Goal: Task Accomplishment & Management: Use online tool/utility

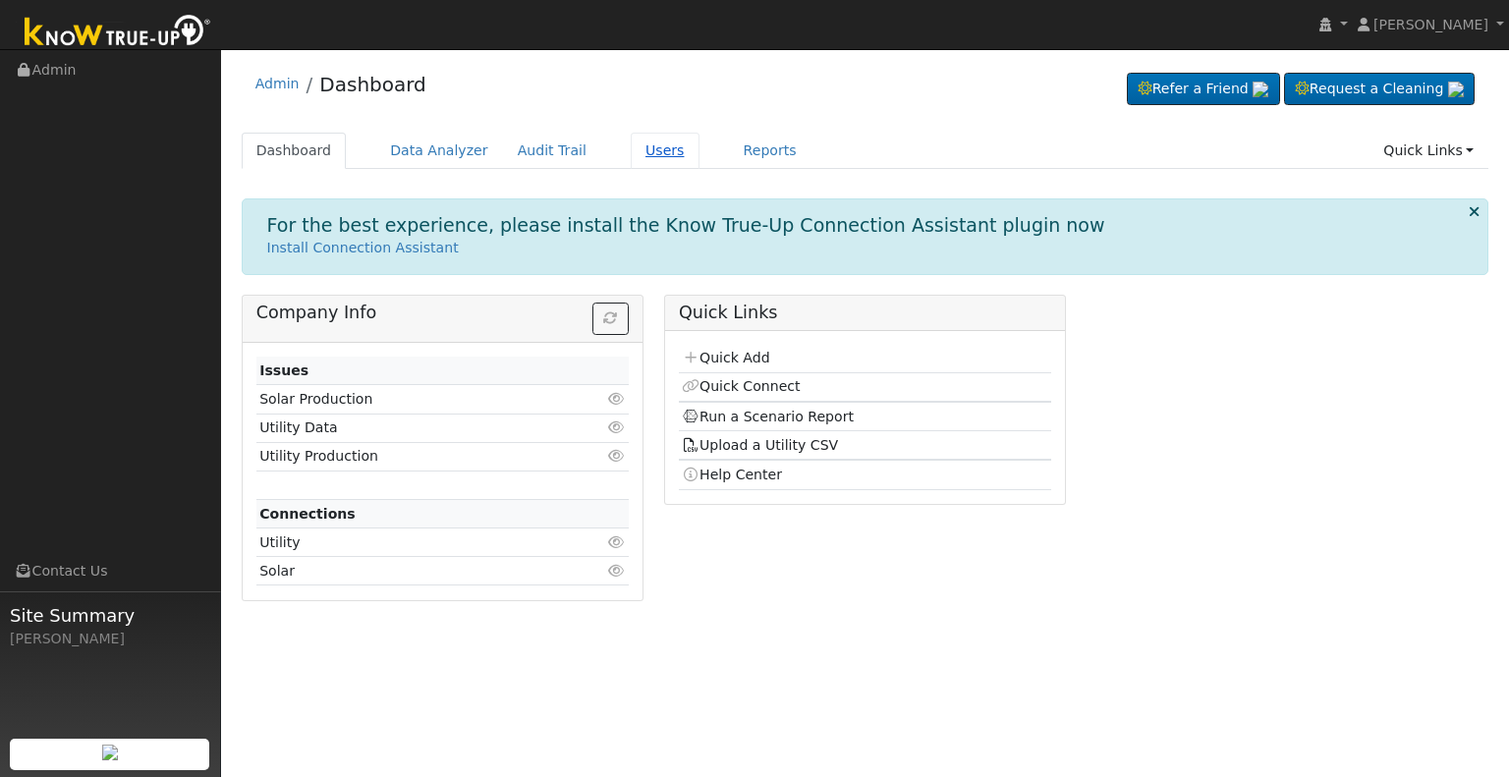
click at [631, 159] on link "Users" at bounding box center [665, 151] width 69 height 36
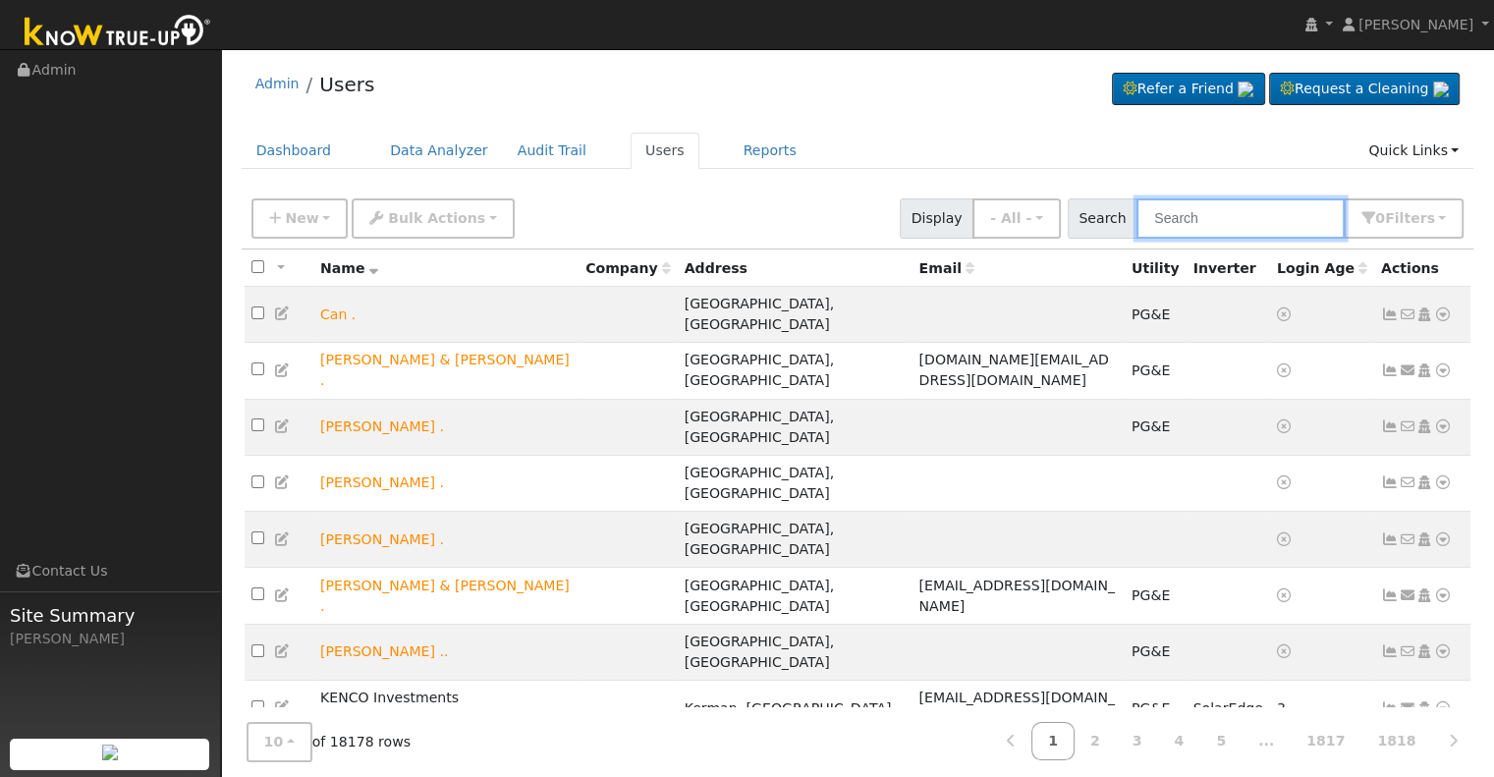
click at [1210, 207] on input "text" at bounding box center [1240, 218] width 208 height 40
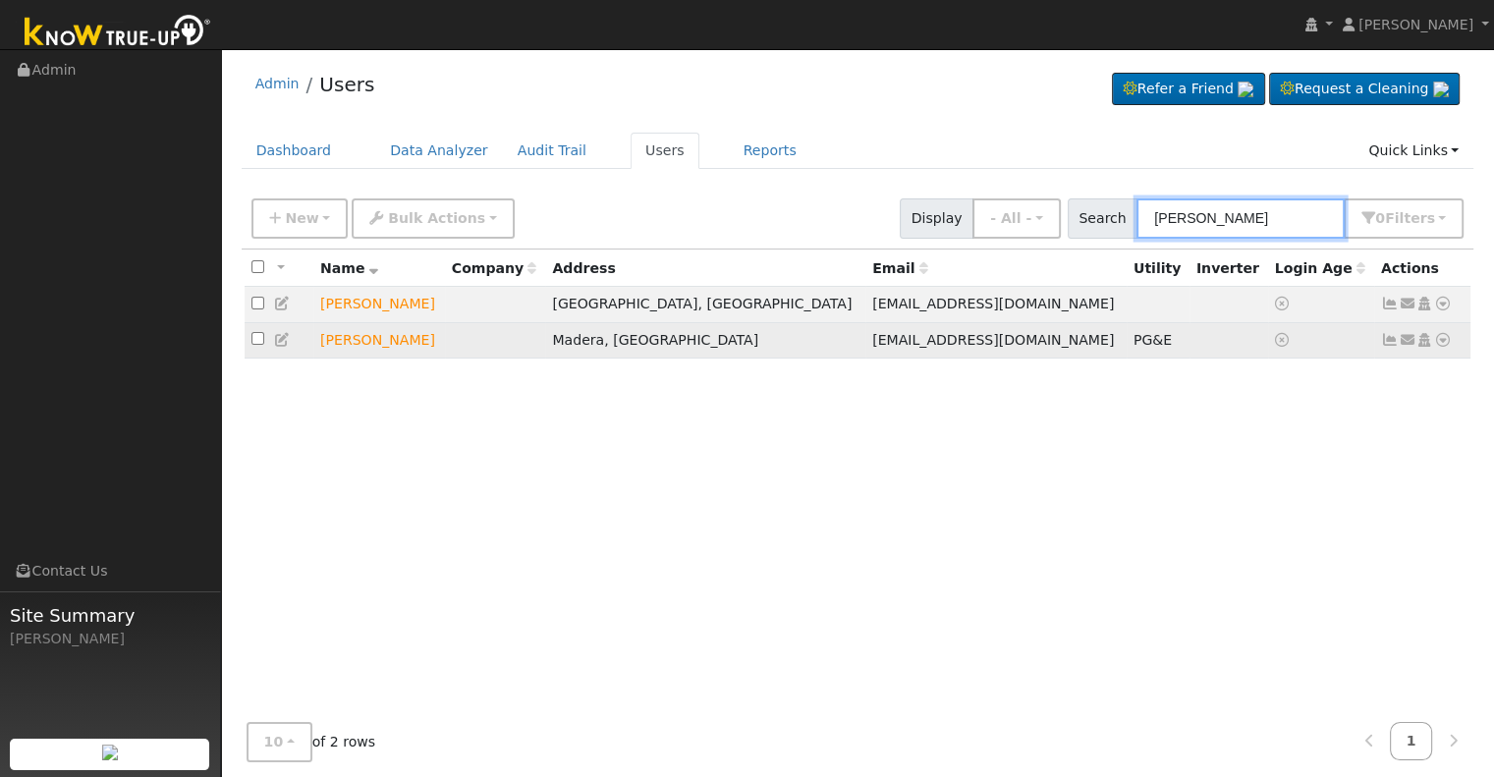
type input "steven ur"
click at [1439, 340] on icon at bounding box center [1443, 340] width 18 height 14
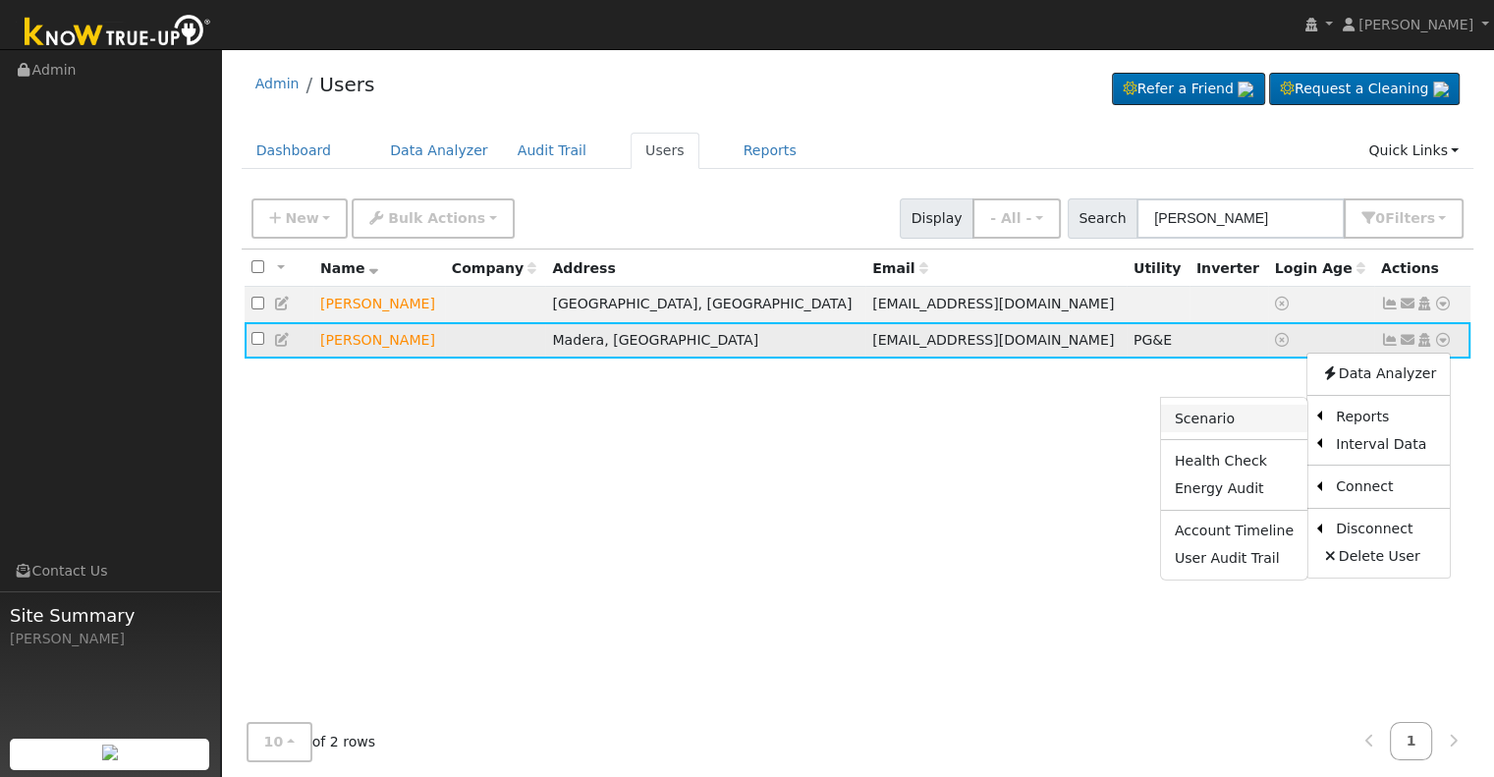
click at [1229, 414] on link "Scenario" at bounding box center [1234, 418] width 146 height 27
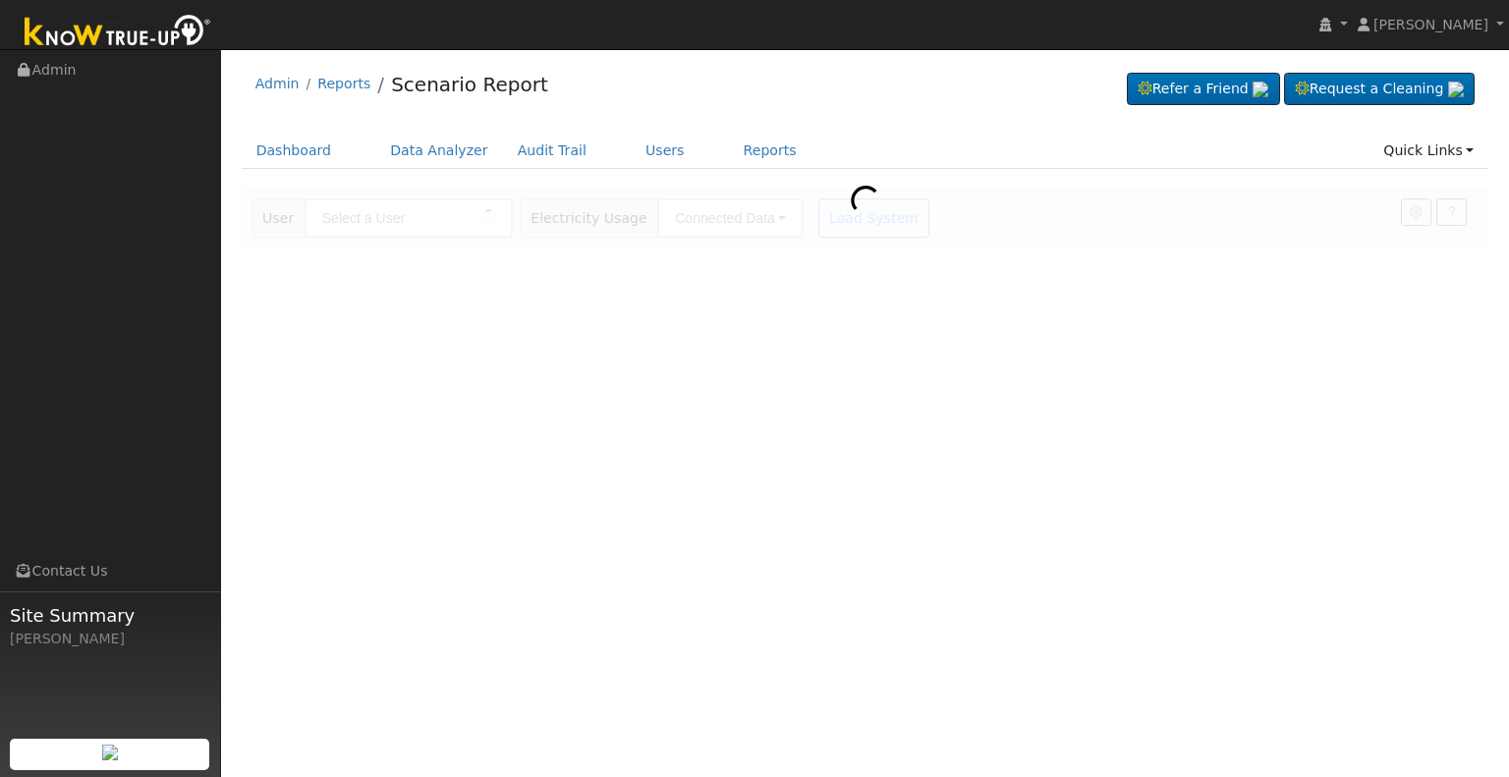
type input "[PERSON_NAME]"
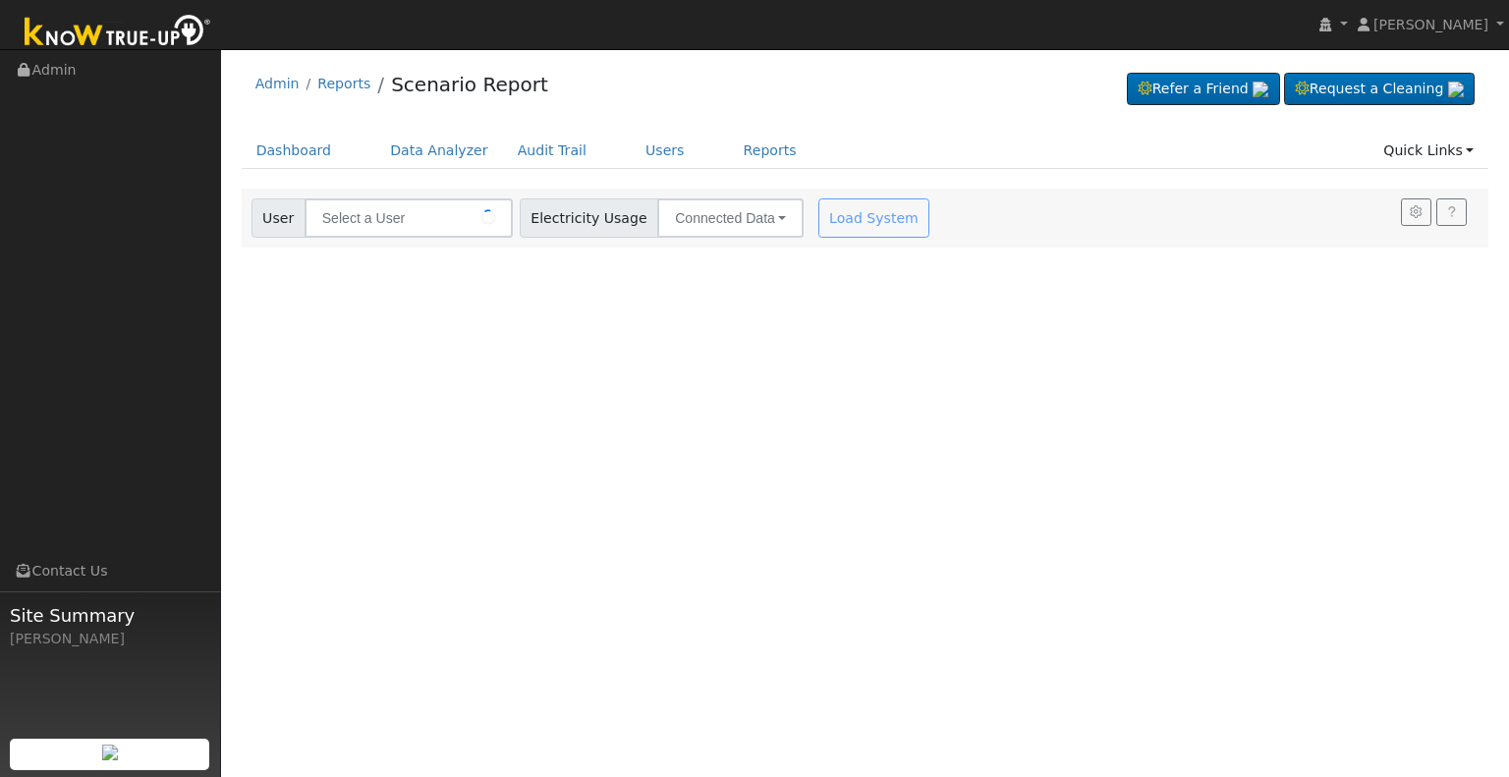
type input "[PERSON_NAME]"
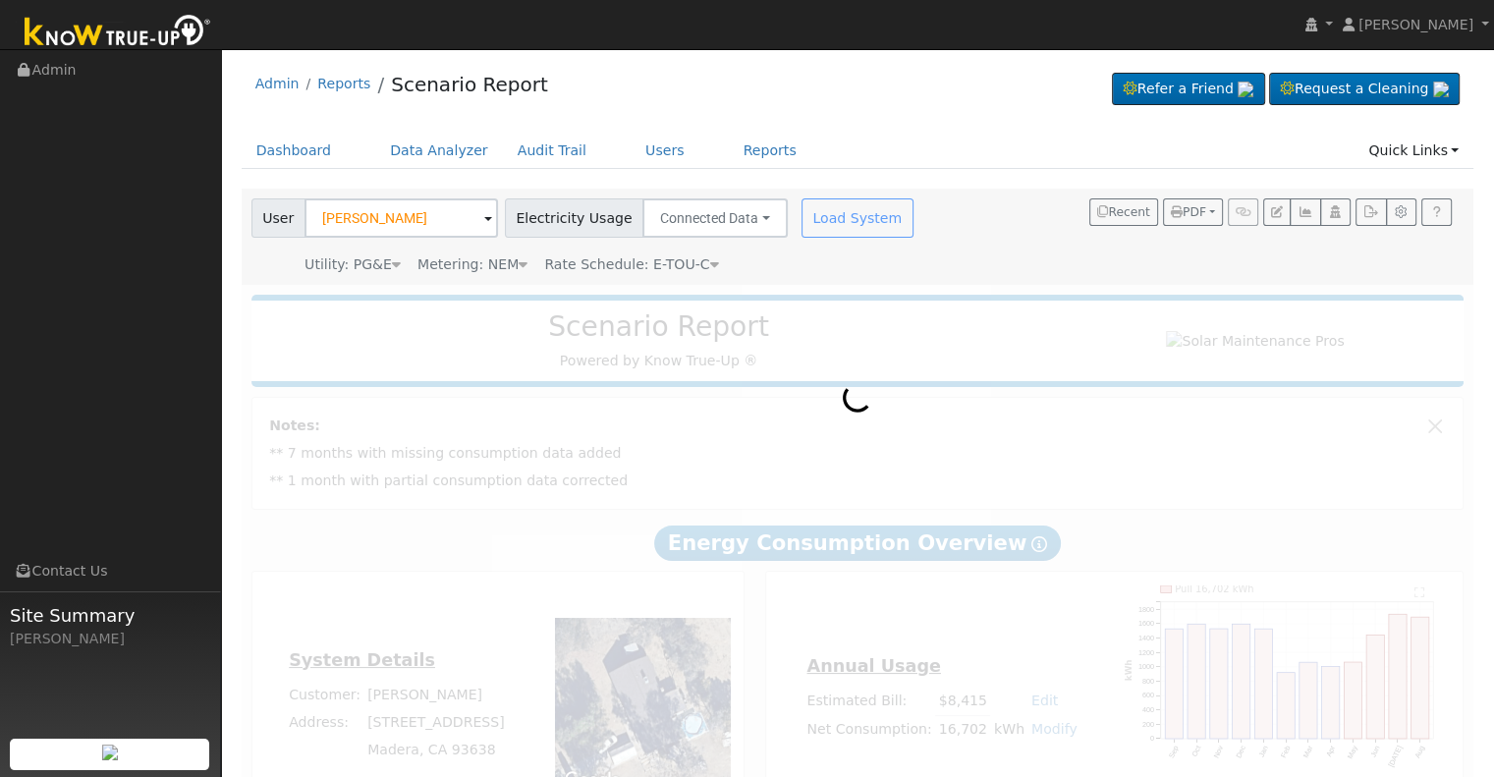
scroll to position [88, 0]
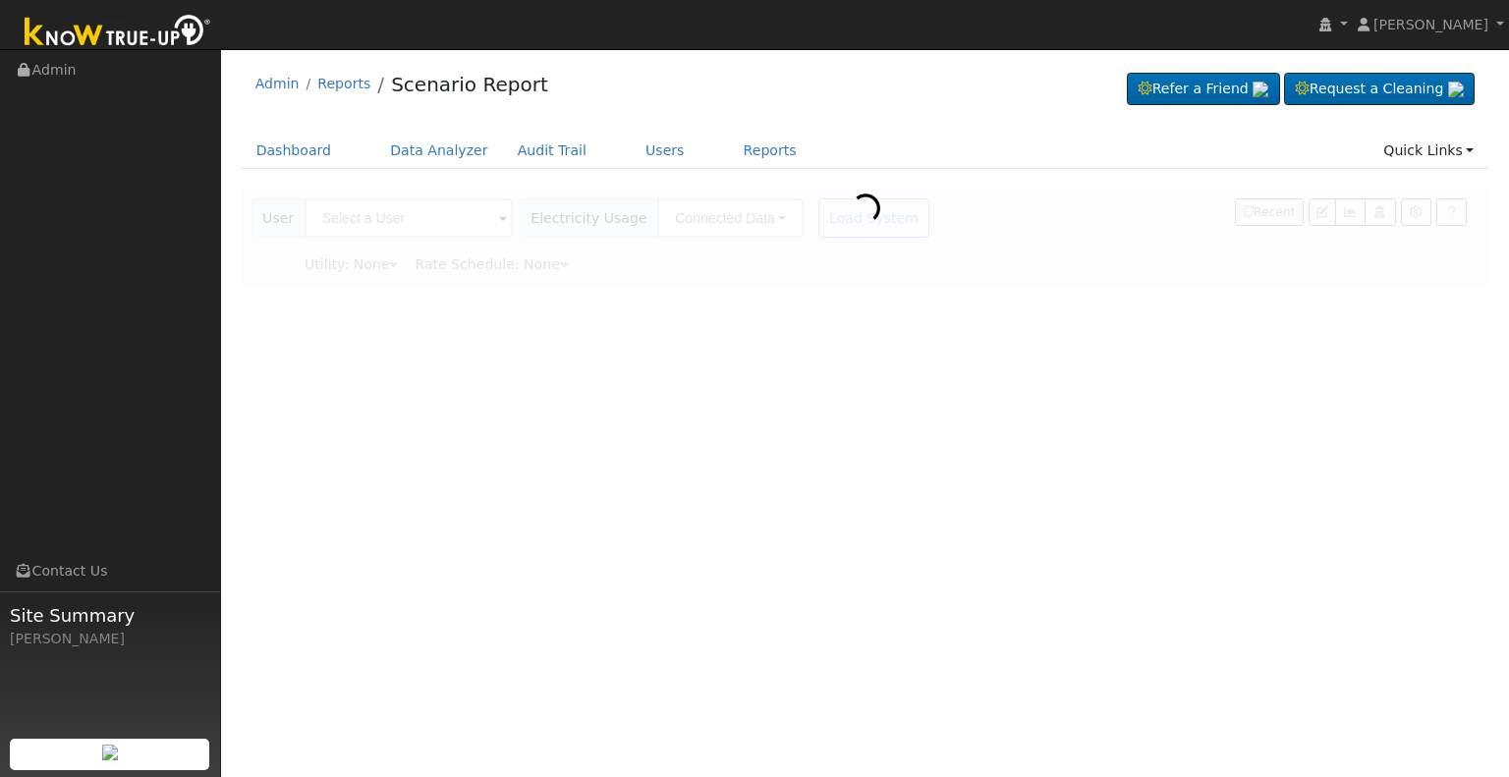
type input "[PERSON_NAME]"
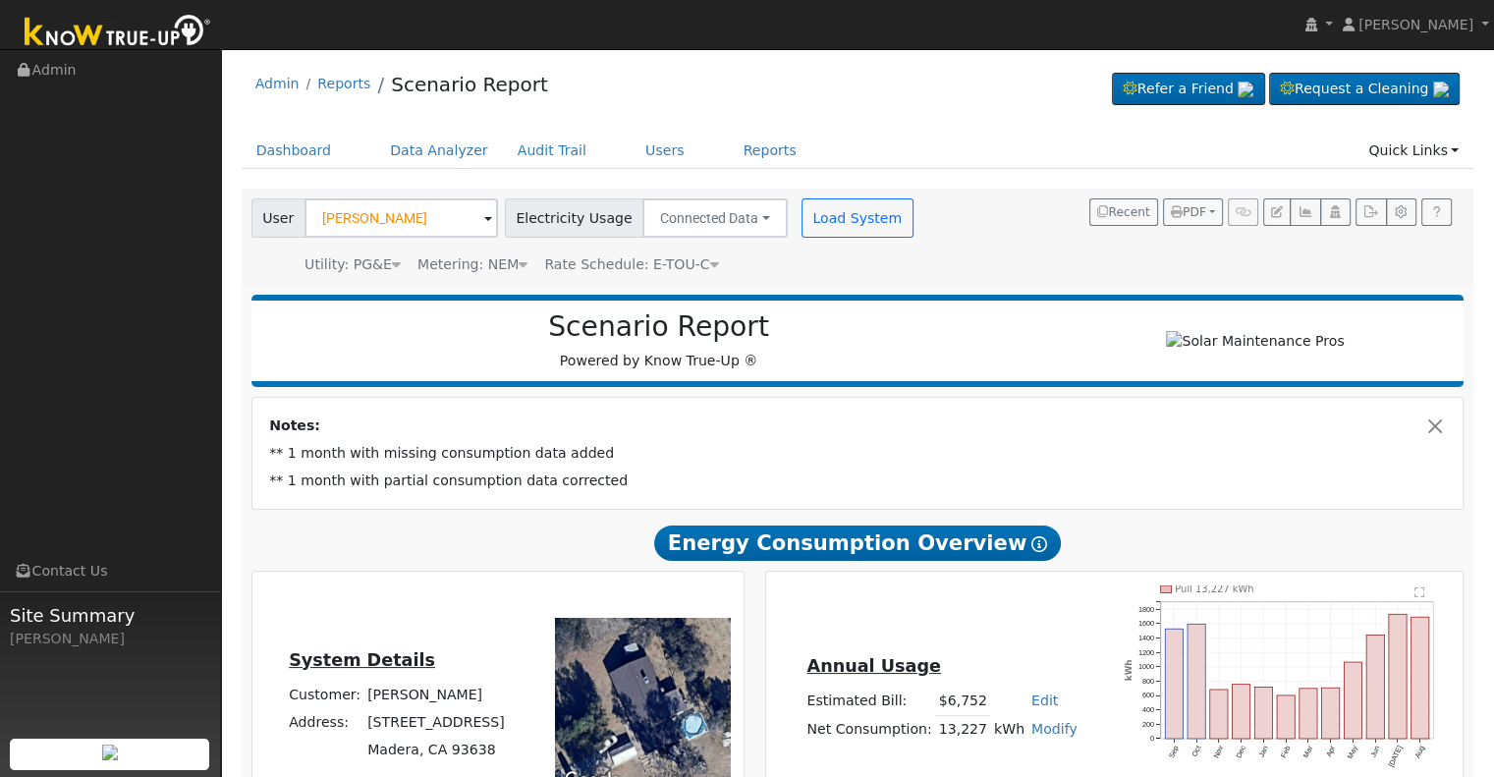
scroll to position [211, 0]
drag, startPoint x: 754, startPoint y: 553, endPoint x: 440, endPoint y: 349, distance: 374.8
click at [440, 349] on div "Scenario Report Powered by Know True-Up ®" at bounding box center [659, 340] width 796 height 61
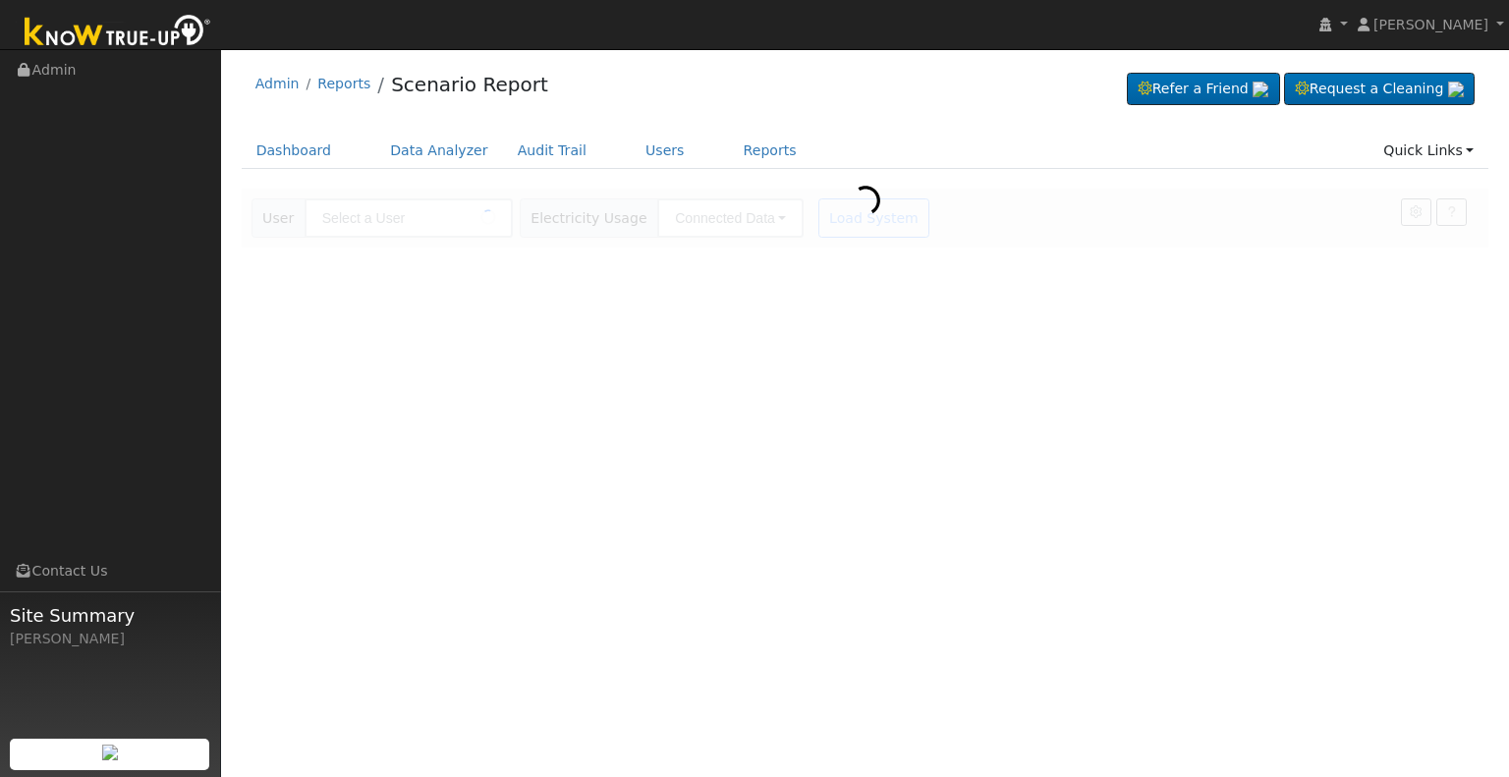
type input "[PERSON_NAME]"
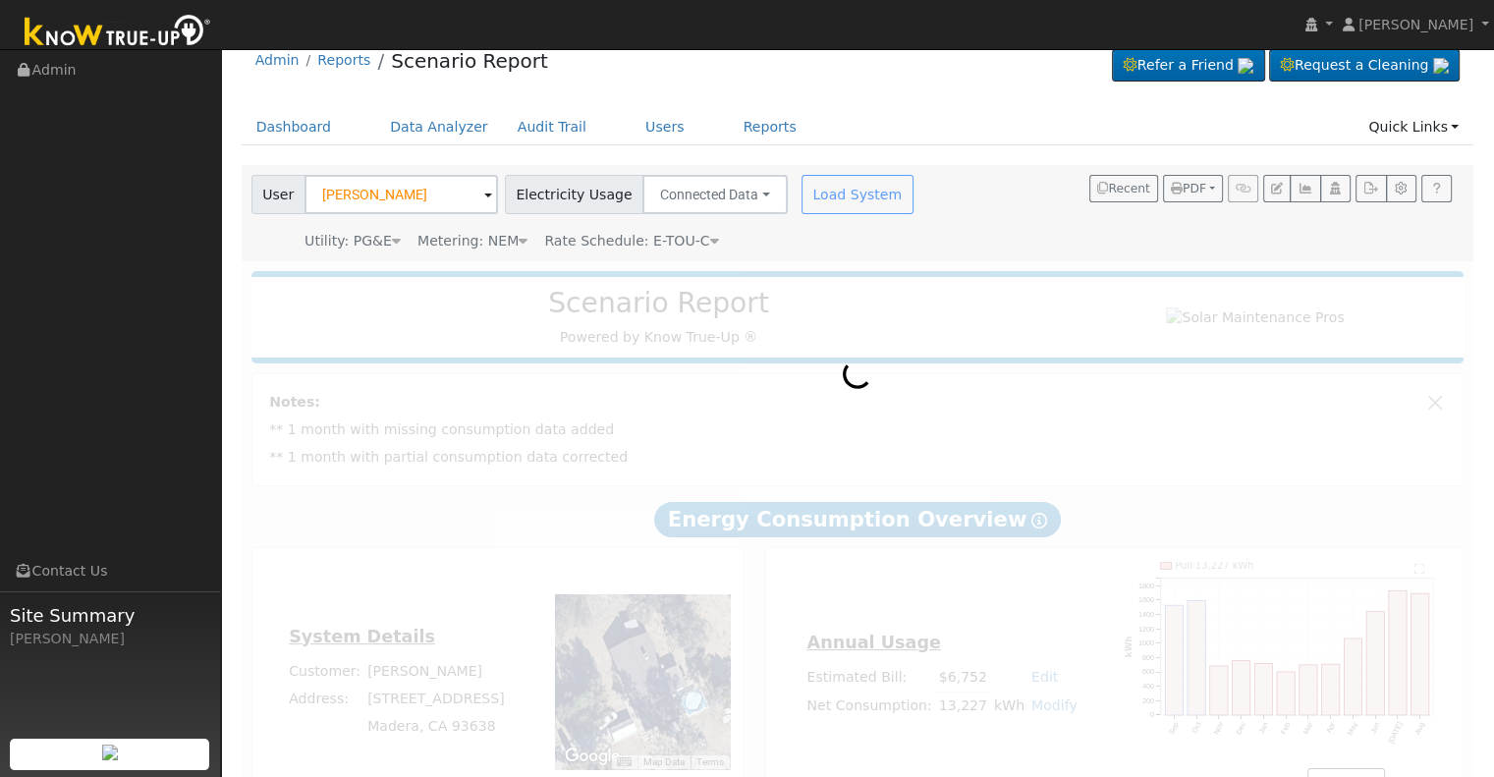
scroll to position [88, 0]
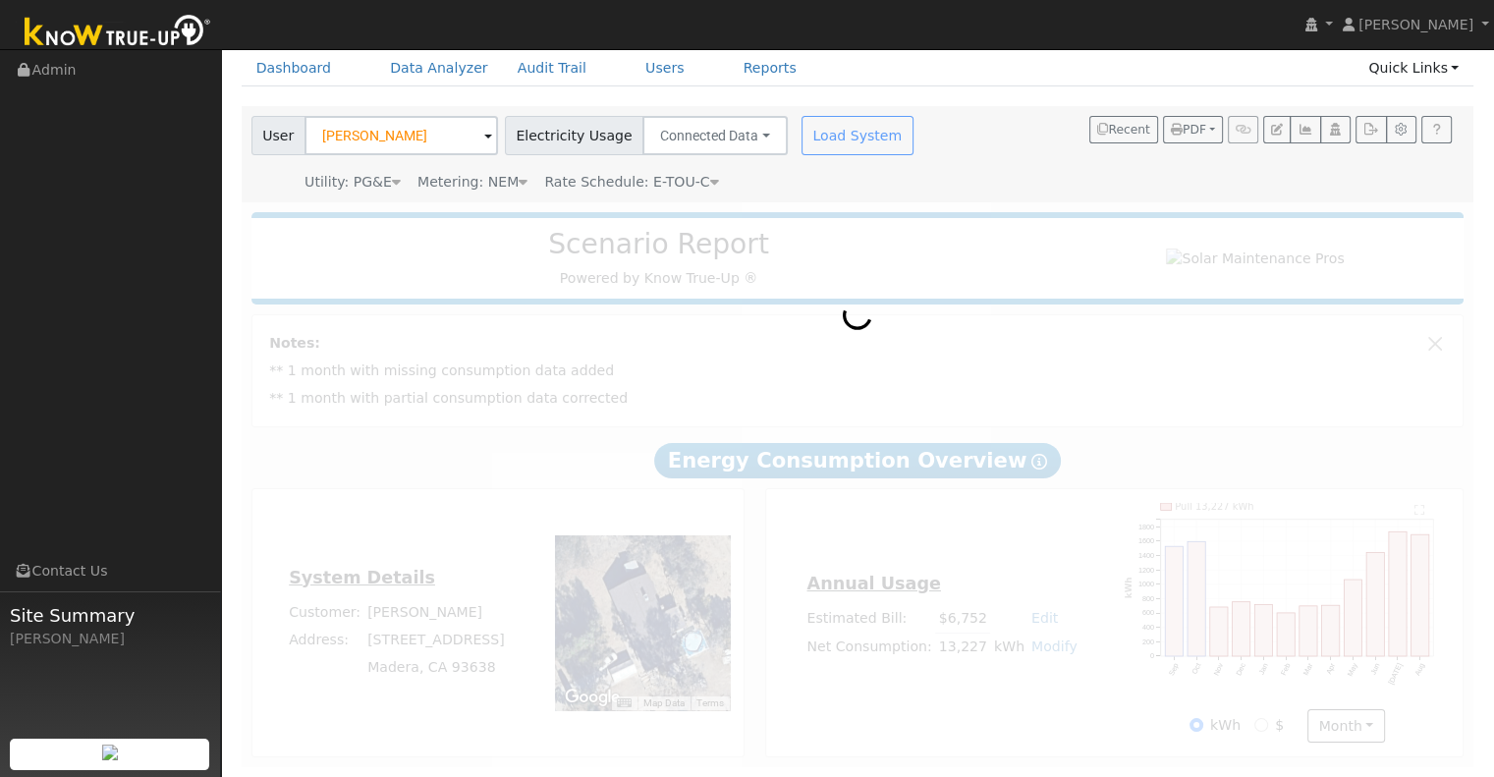
click at [1038, 703] on div at bounding box center [858, 484] width 1233 height 565
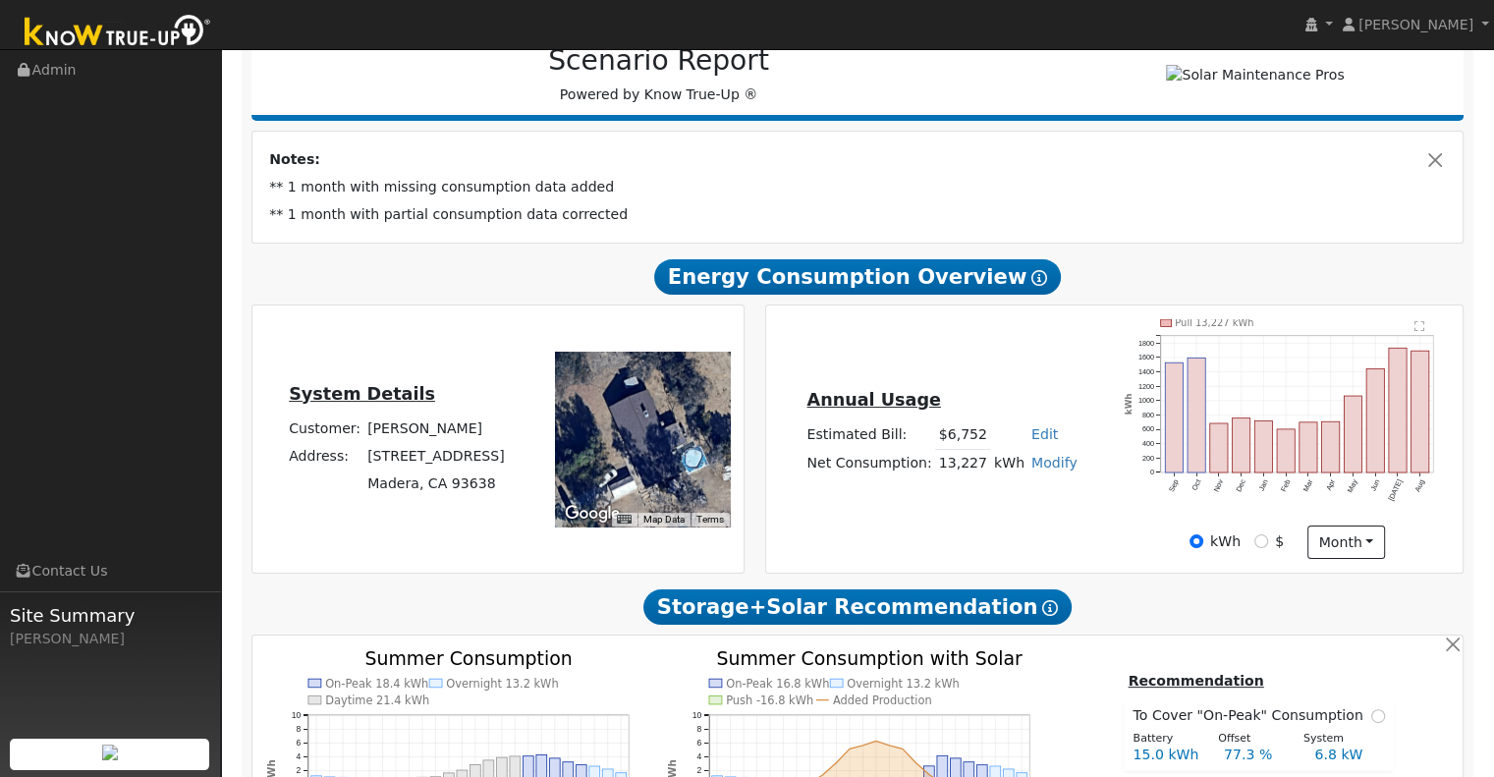
scroll to position [219, 0]
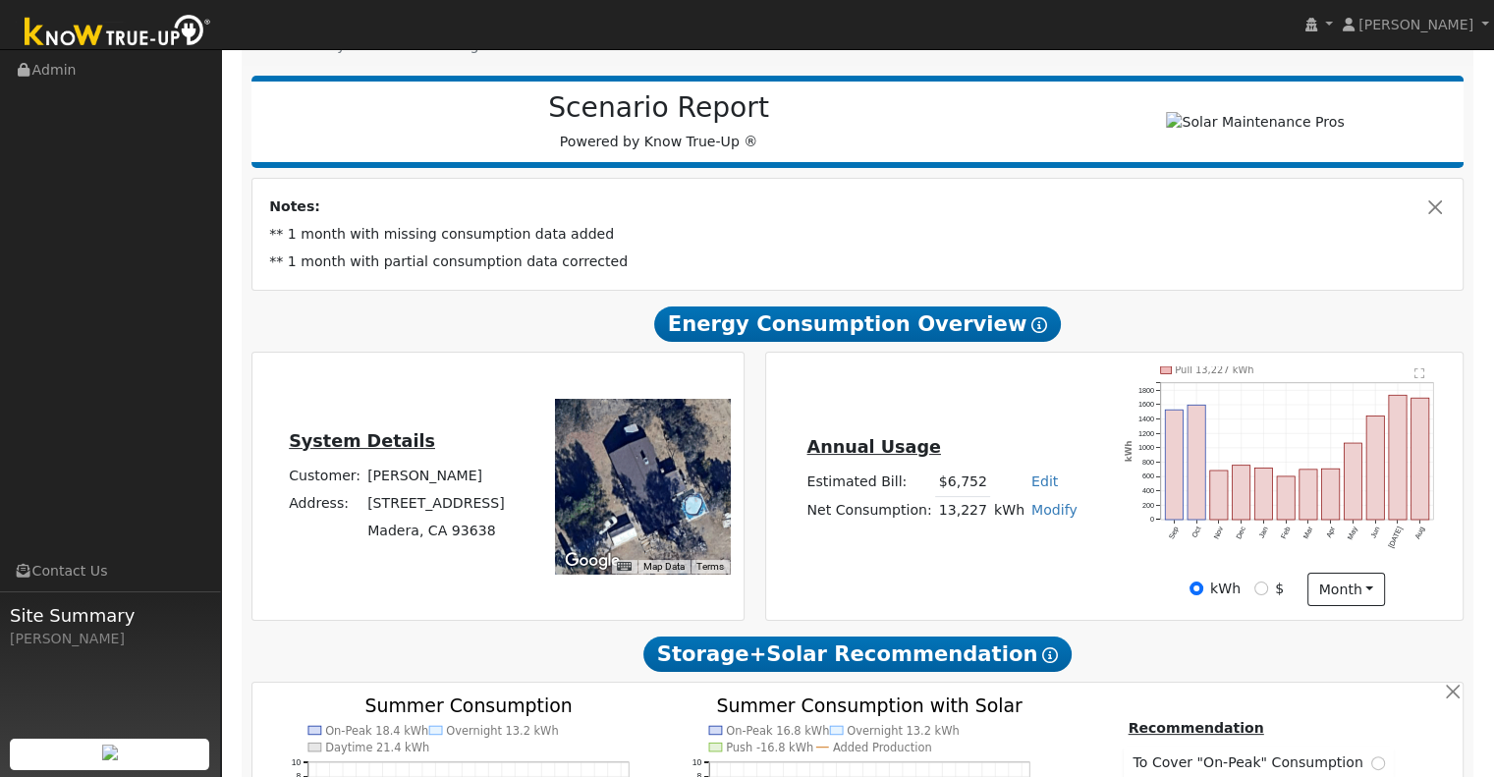
click at [1040, 518] on link "Modify" at bounding box center [1054, 510] width 46 height 16
click at [960, 547] on link "Add Consumption" at bounding box center [981, 540] width 164 height 27
type input "13227"
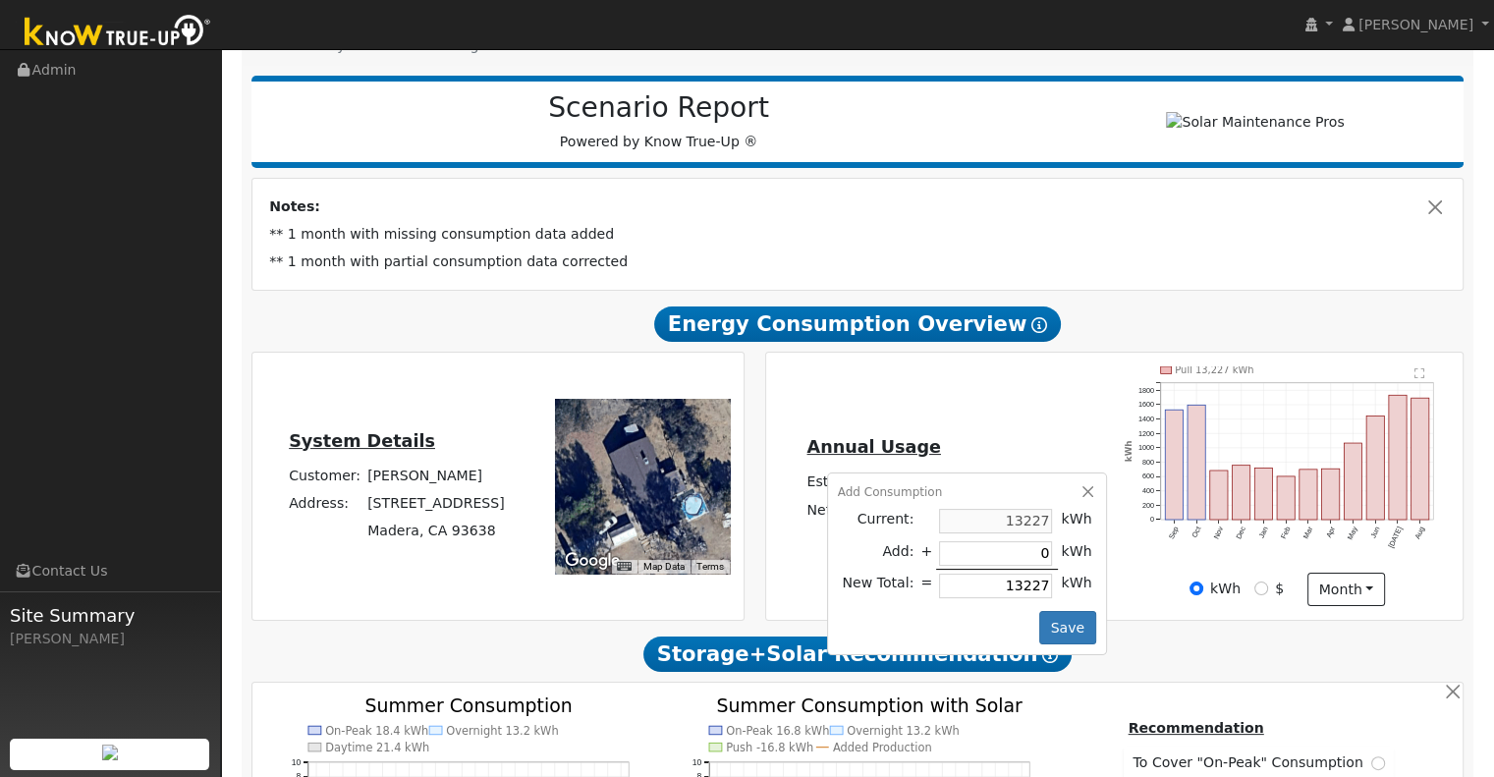
type input "1"
type input "13228"
type input "15"
type input "13242"
type input "150"
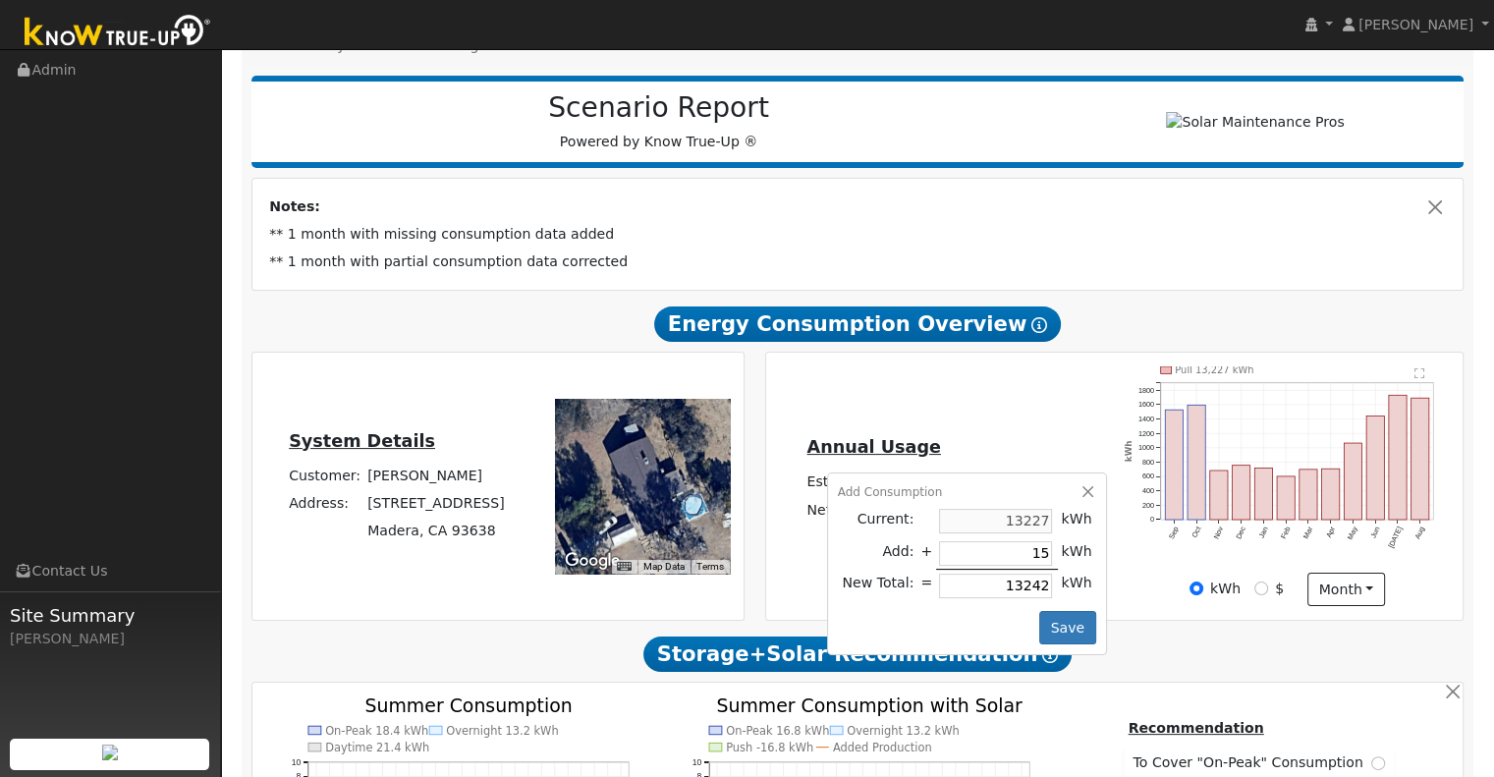
type input "13377"
type input "1500"
type input "14727"
type input "1500"
click at [1075, 628] on button "Save" at bounding box center [1067, 627] width 57 height 33
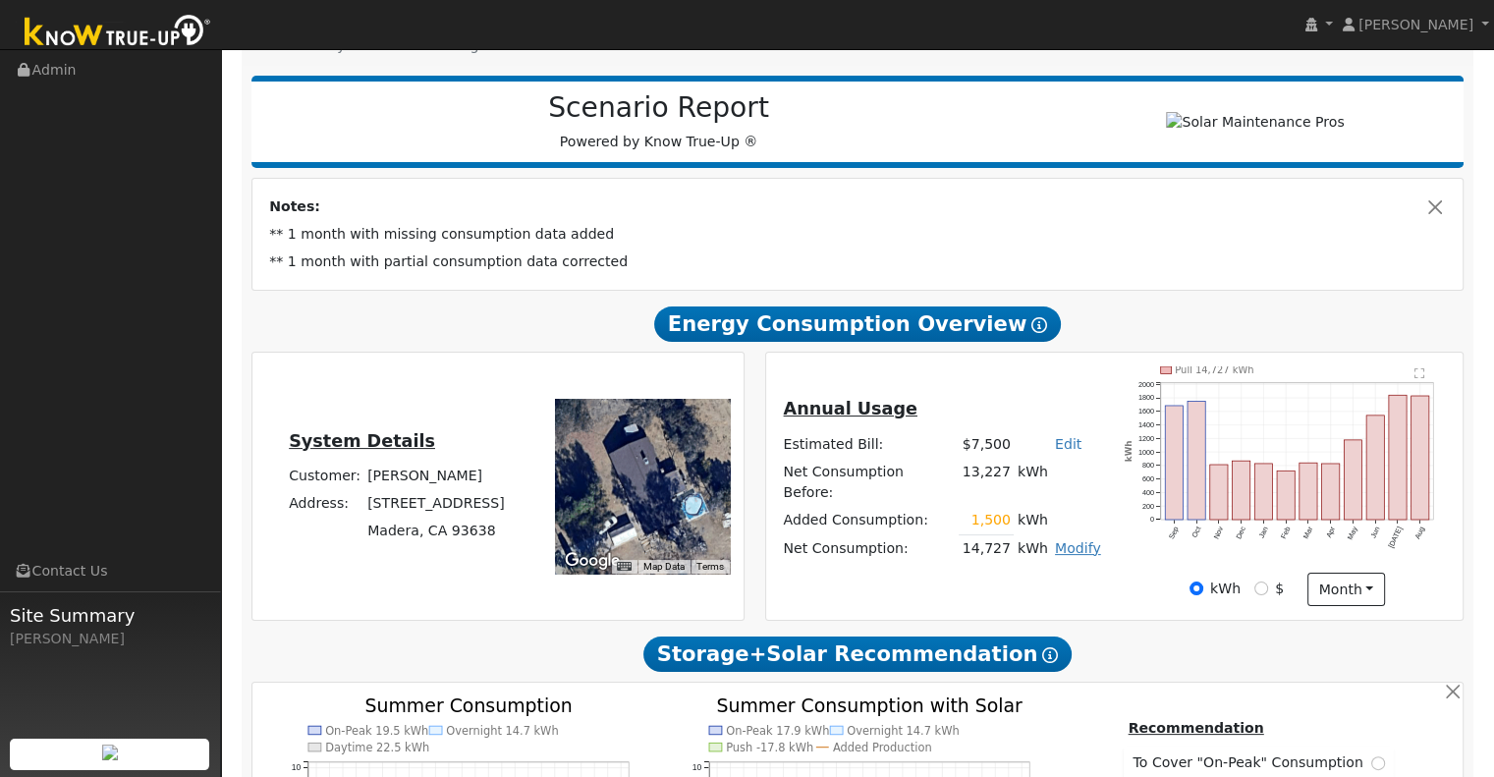
click at [1063, 545] on link "Modify" at bounding box center [1078, 548] width 46 height 16
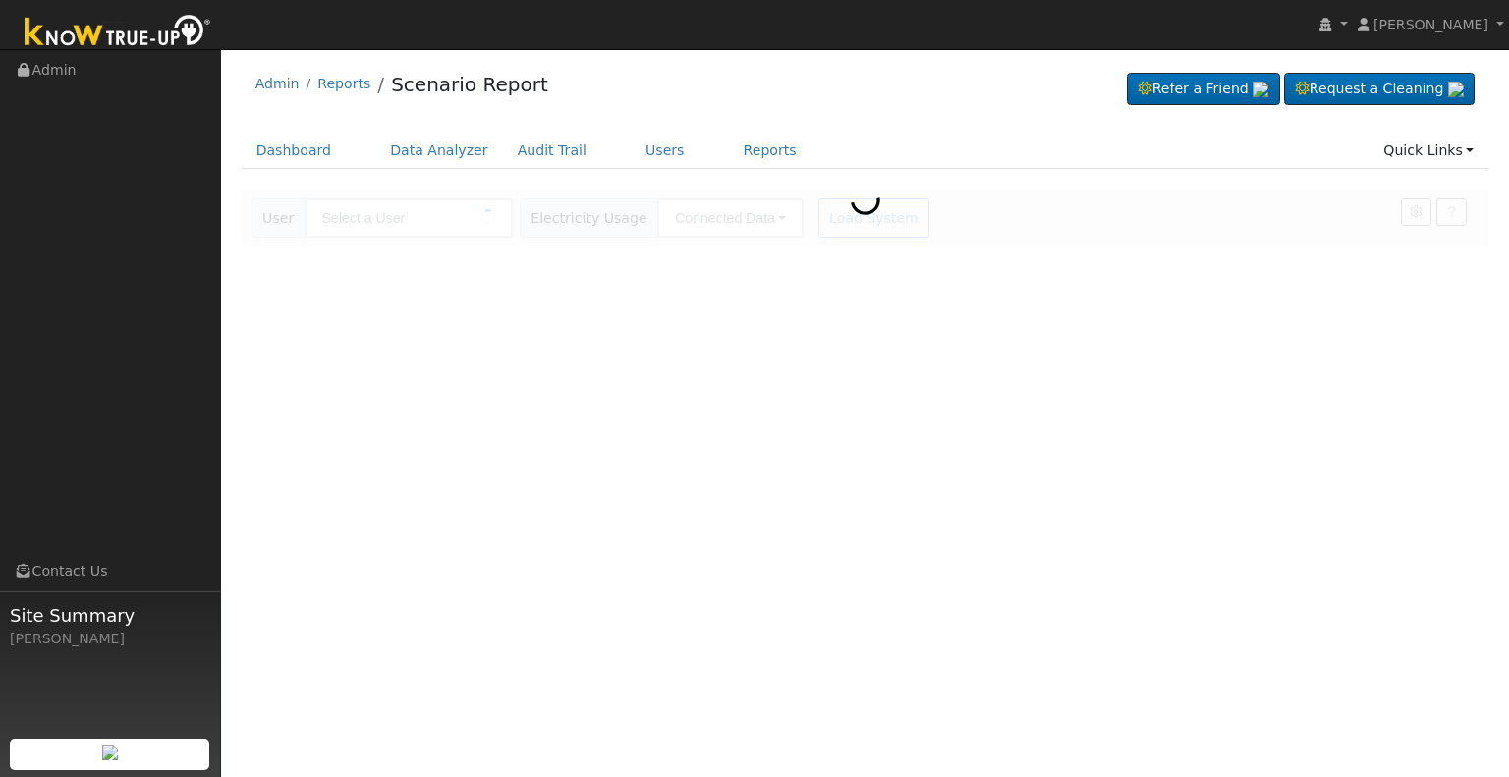
type input "[PERSON_NAME]"
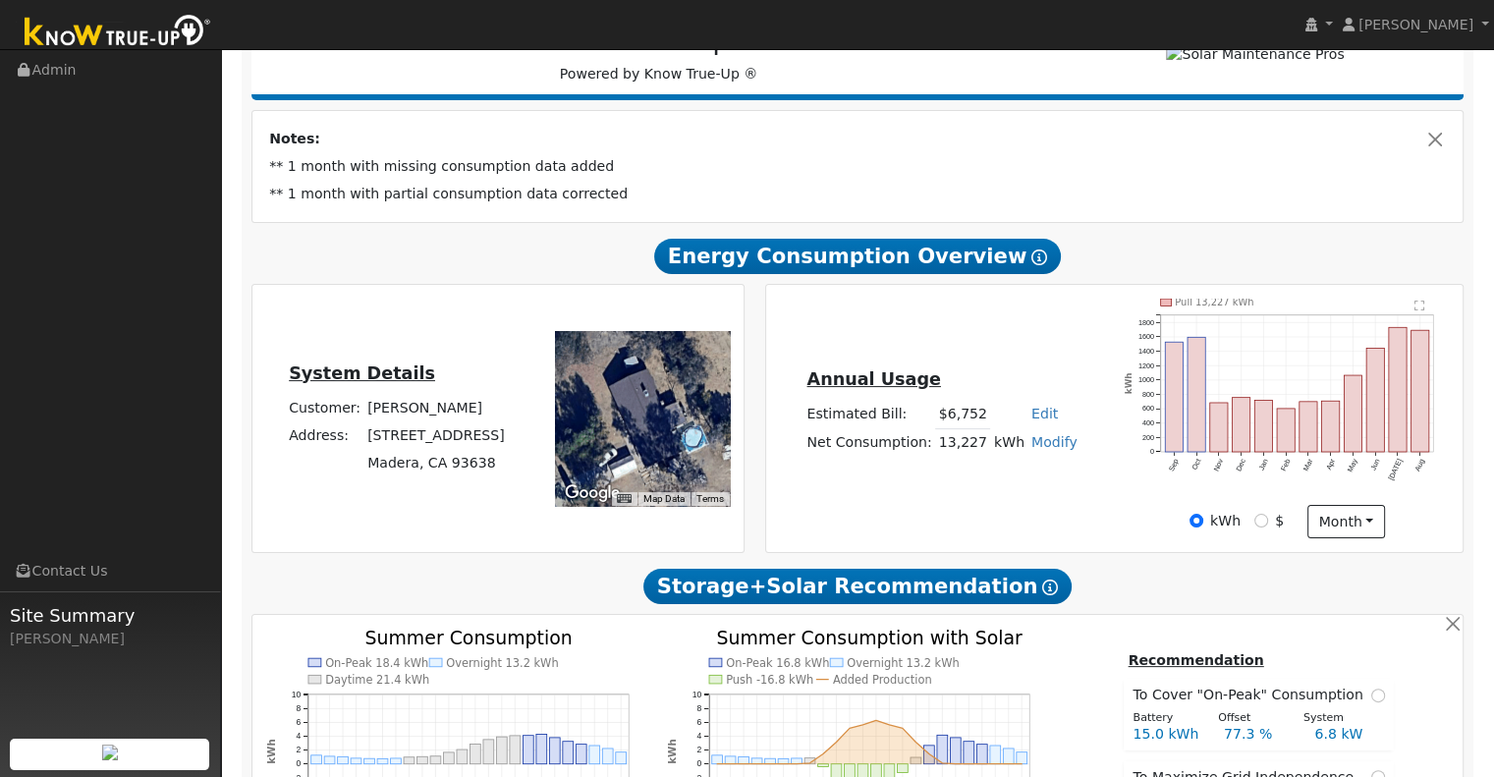
scroll to position [282, 0]
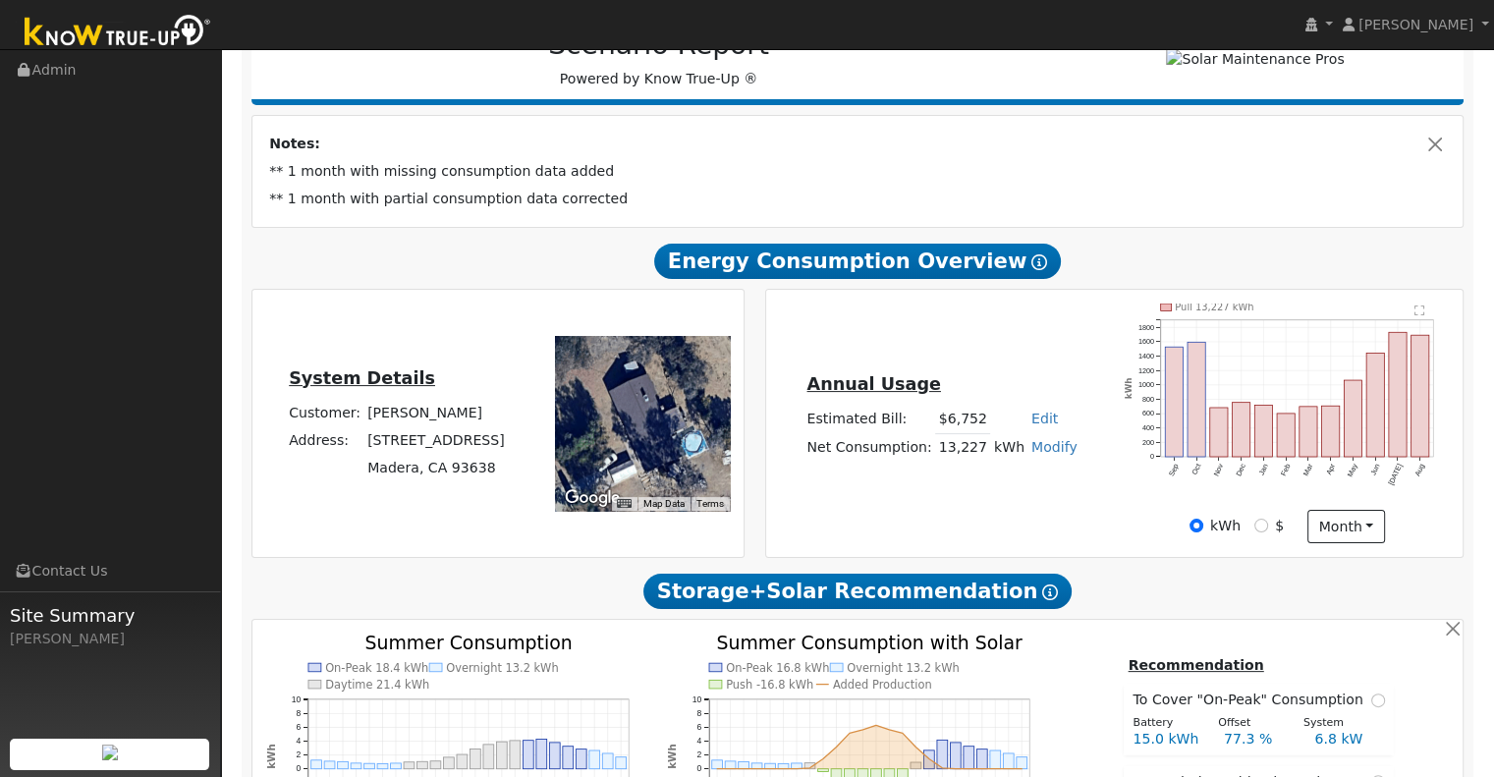
click at [1048, 454] on link "Modify" at bounding box center [1054, 447] width 46 height 16
click at [975, 483] on link "Add Consumption" at bounding box center [981, 478] width 164 height 27
type input "13227"
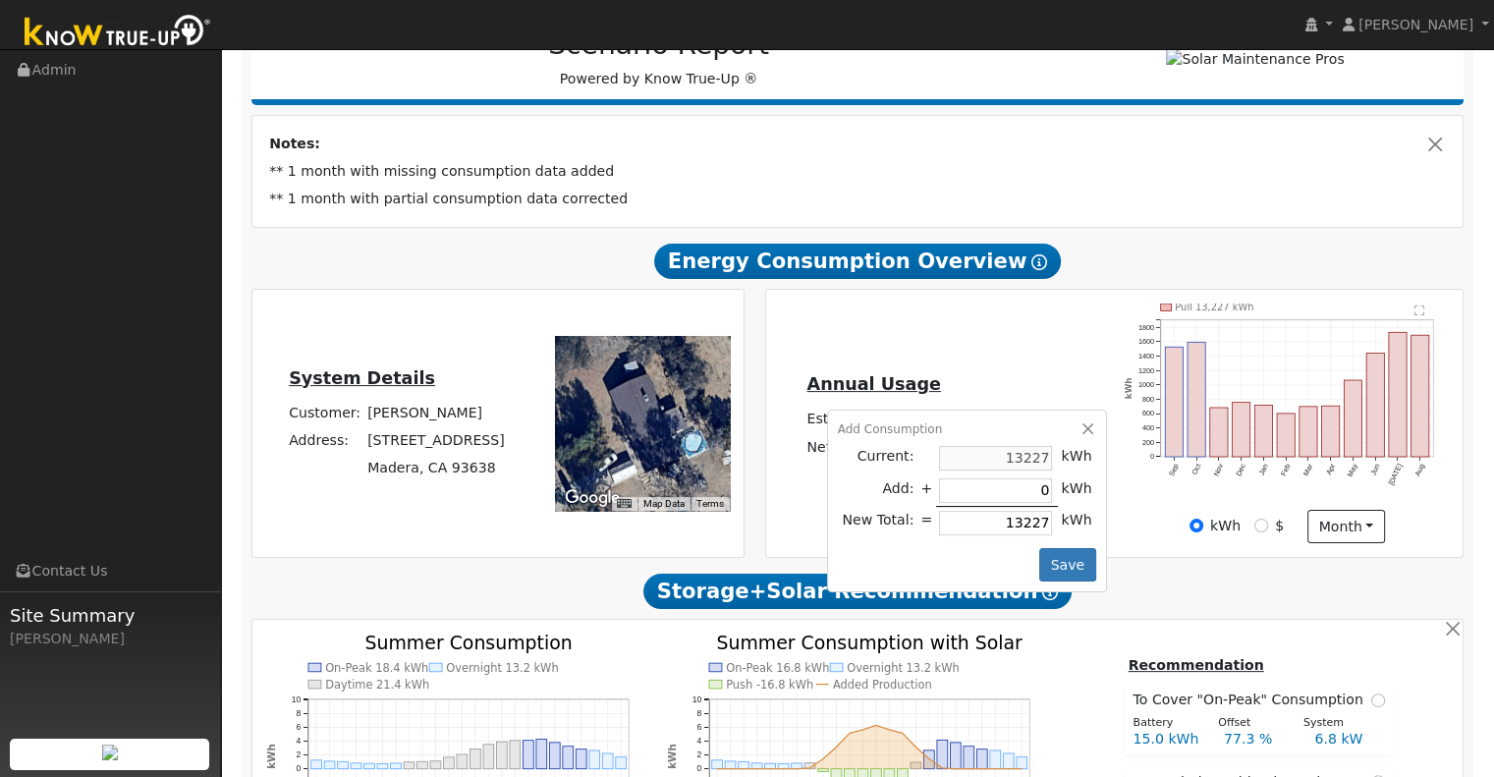
type input "1"
type input "13228"
type input "10"
type input "13237"
type input "100"
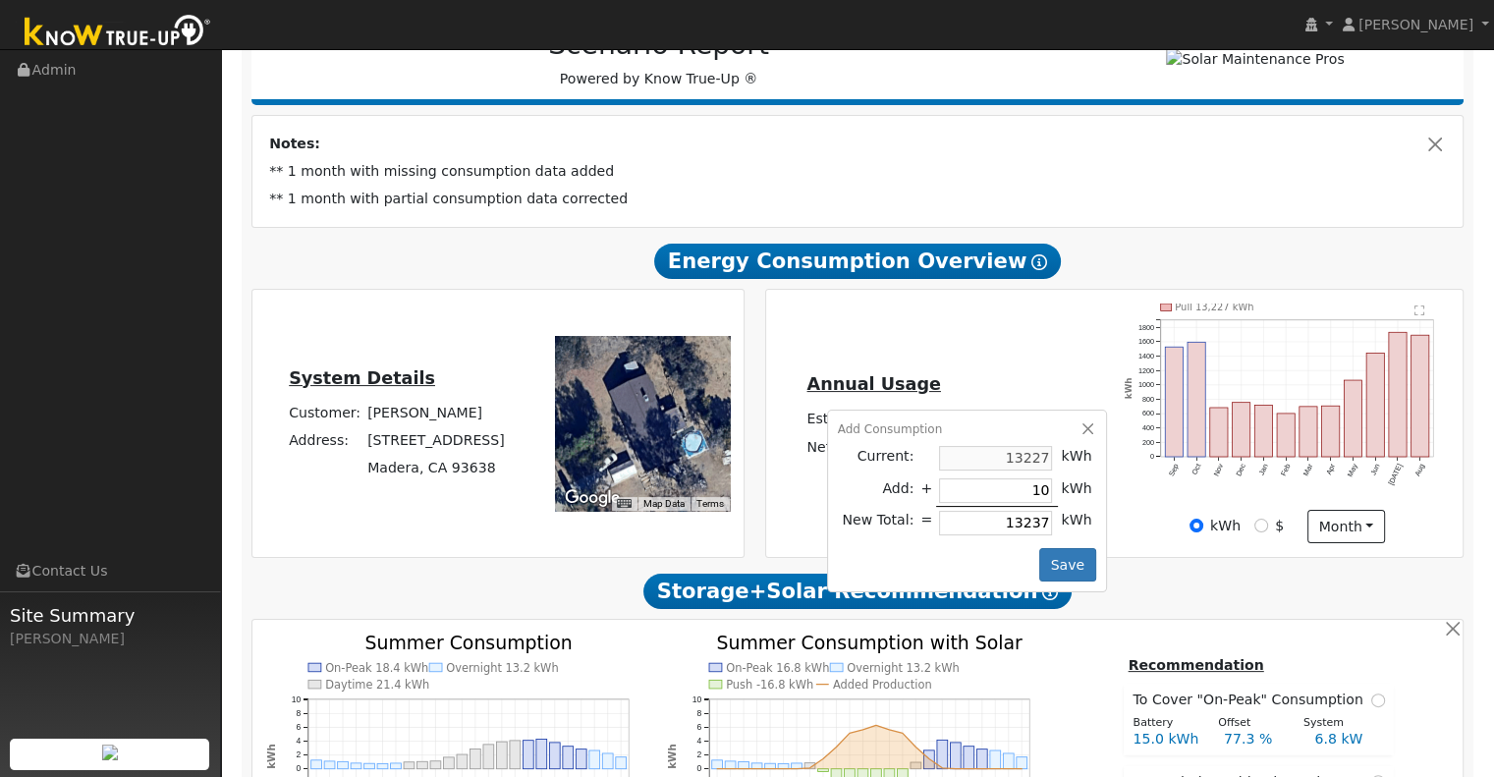
type input "13327"
type input "1000"
type input "14227"
type input "1000"
click at [1065, 570] on button "Save" at bounding box center [1067, 564] width 57 height 33
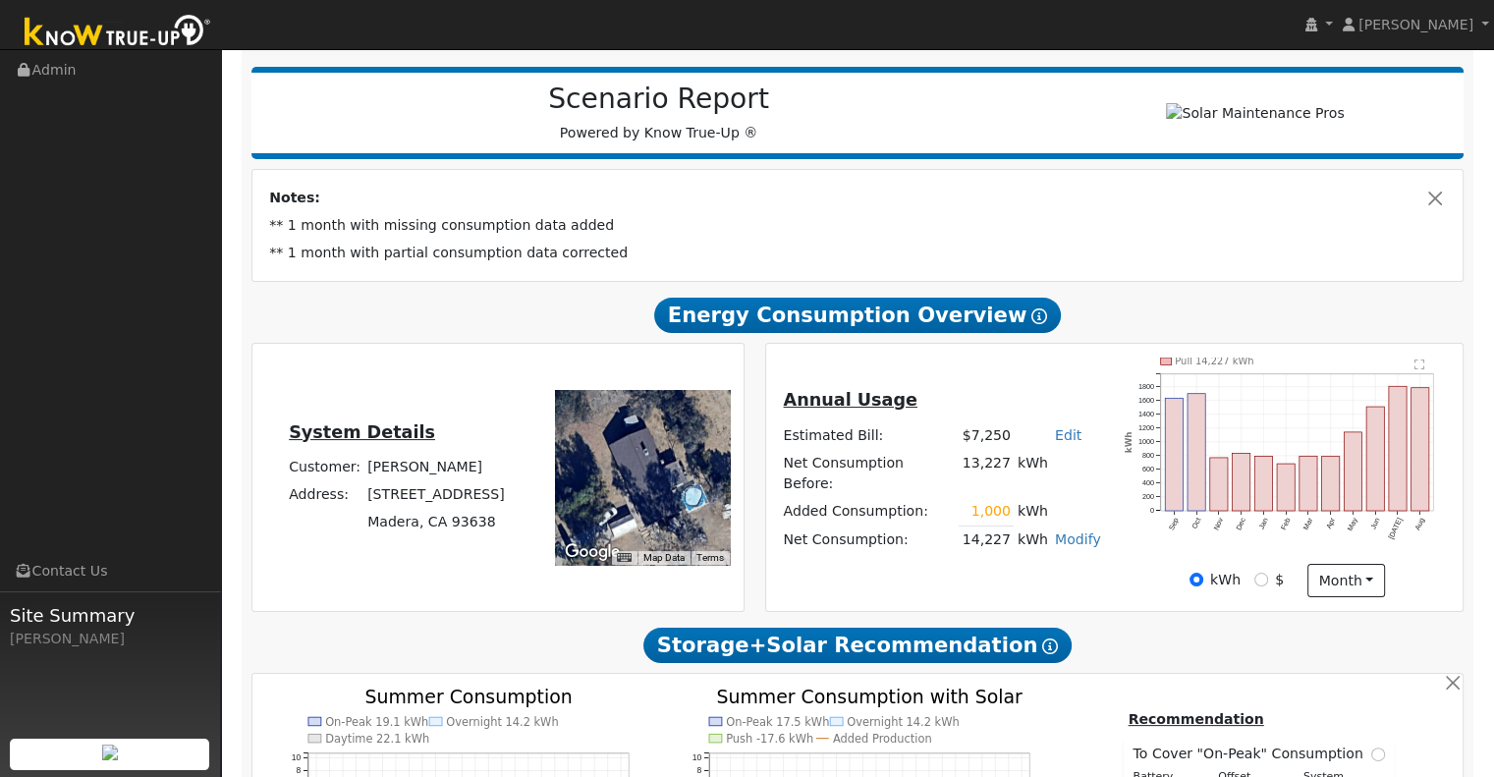
scroll to position [210, 0]
